Goal: Information Seeking & Learning: Learn about a topic

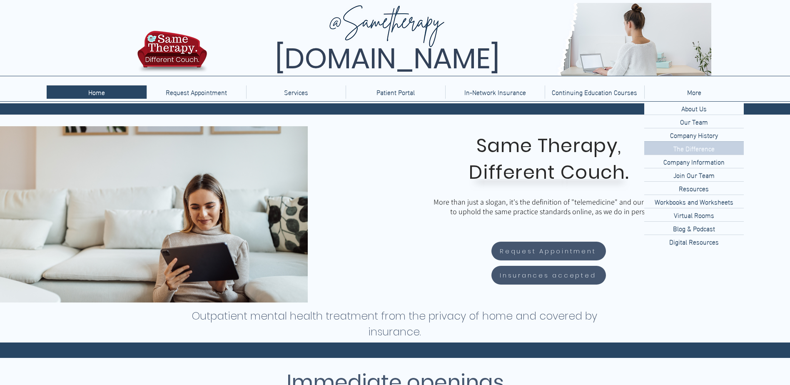
click at [523, 146] on p "The Difference" at bounding box center [694, 148] width 48 height 13
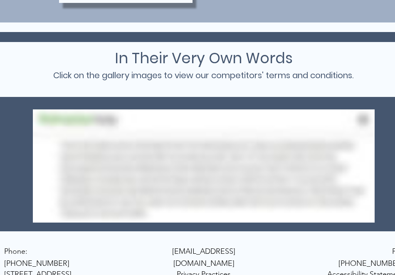
scroll to position [1308, 0]
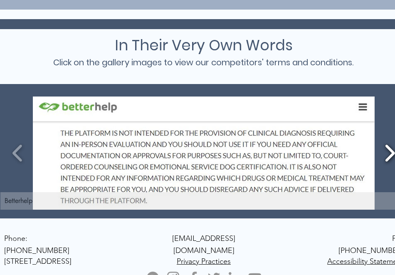
click at [392, 153] on button "Slide show gallery" at bounding box center [390, 153] width 19 height 29
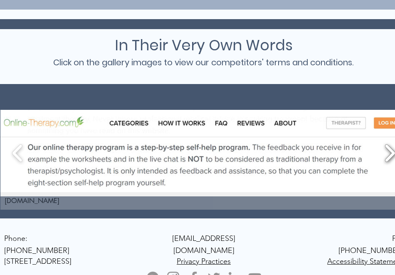
click at [392, 153] on button "Slide show gallery" at bounding box center [390, 153] width 19 height 29
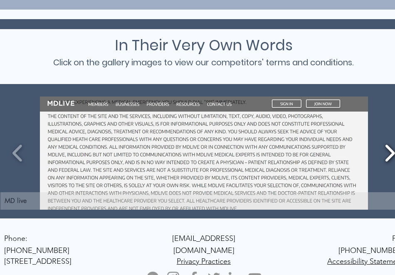
click at [392, 153] on button "Slide show gallery" at bounding box center [390, 153] width 19 height 29
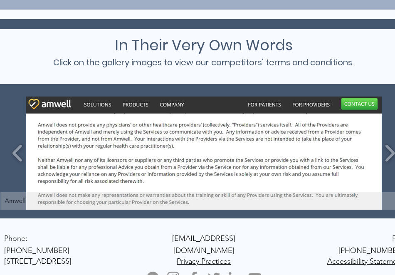
scroll to position [1138, 0]
